Goal: Transaction & Acquisition: Purchase product/service

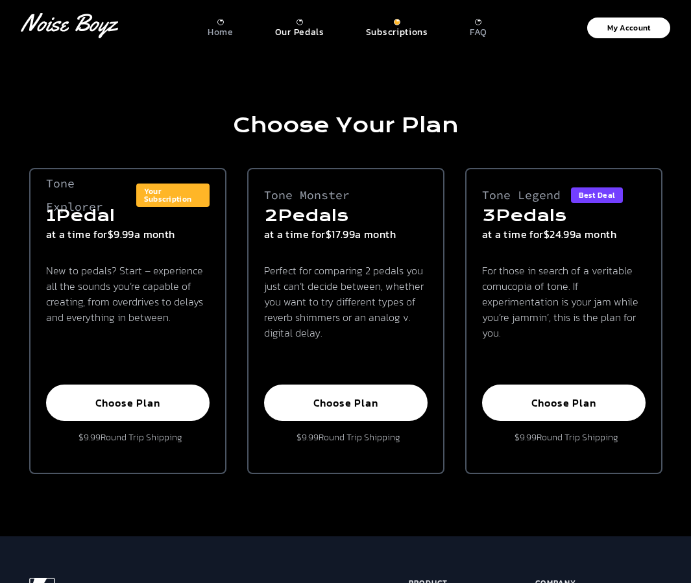
click at [299, 27] on p "Our Pedals" at bounding box center [299, 33] width 49 height 12
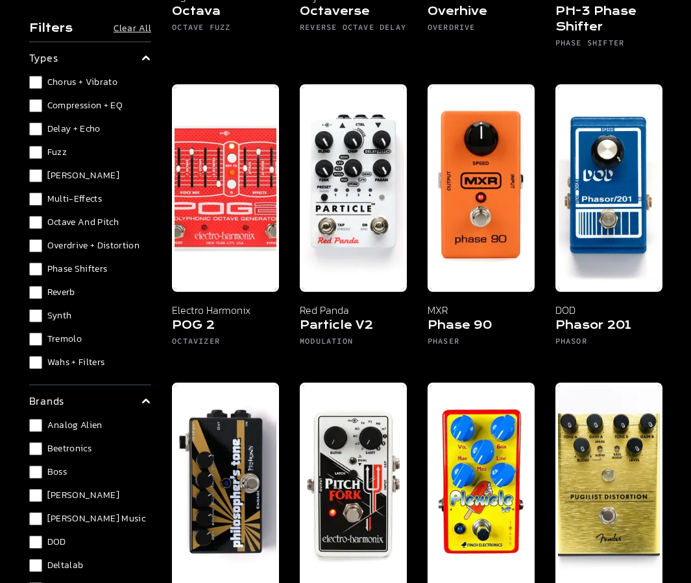
scroll to position [5655, 0]
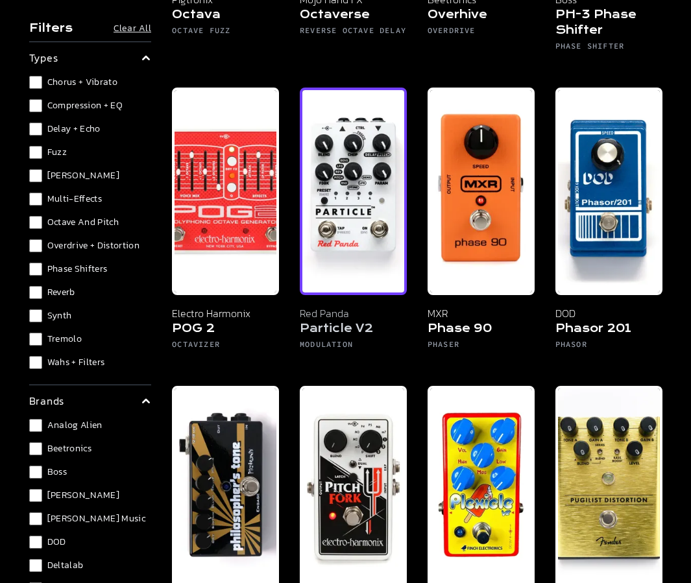
click at [354, 145] on img at bounding box center [353, 192] width 107 height 208
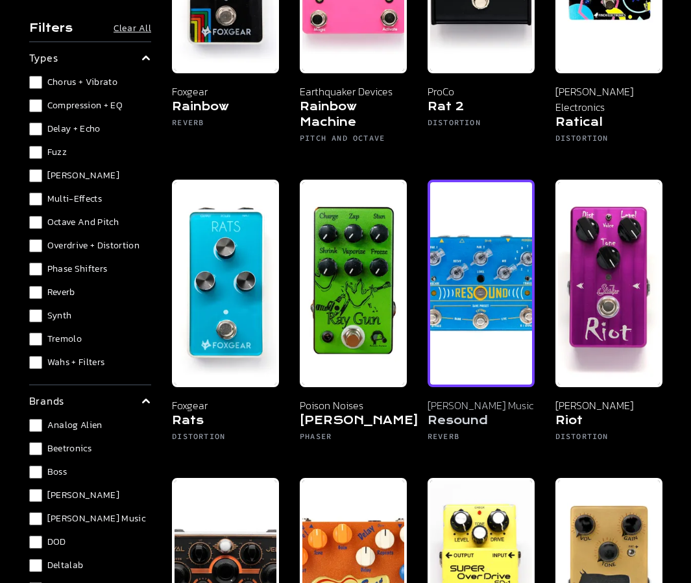
scroll to position [6804, 0]
